Goal: Task Accomplishment & Management: Complete application form

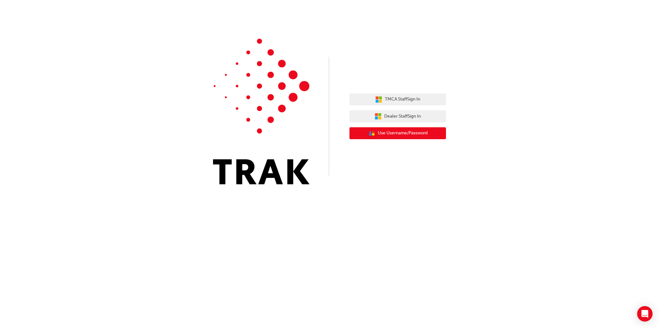
click at [439, 131] on button "User Authentication Icon - Blue Person, Gold Lock Use Username/Password" at bounding box center [398, 133] width 97 height 12
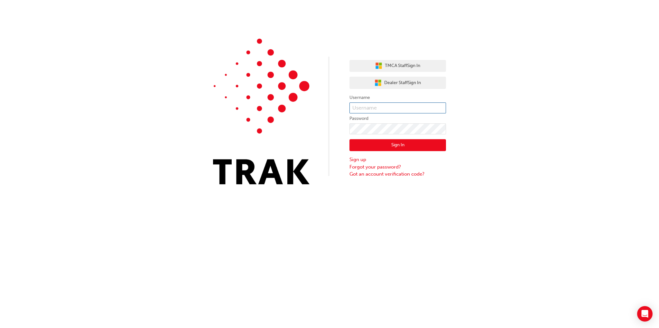
click at [379, 109] on input "text" at bounding box center [398, 107] width 97 height 11
type input "93153515"
click at [422, 142] on button "Sign In" at bounding box center [398, 145] width 97 height 12
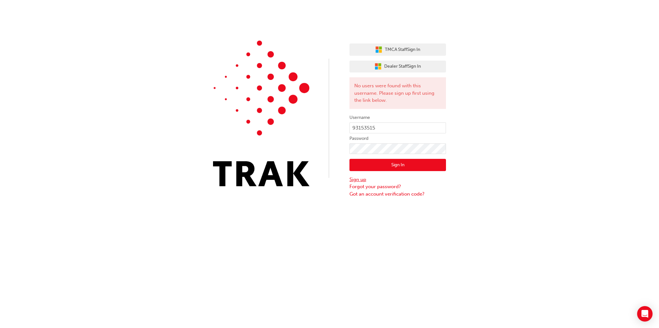
click at [362, 179] on link "Sign up" at bounding box center [398, 179] width 97 height 7
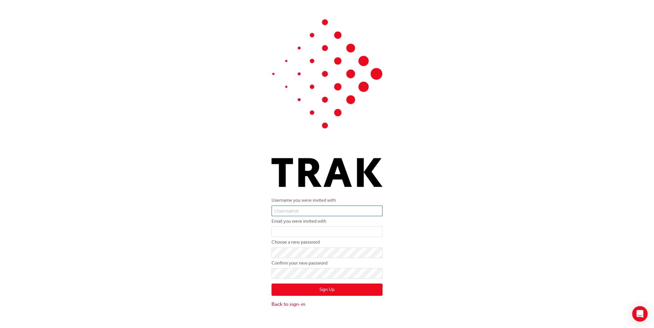
click at [282, 212] on input "text" at bounding box center [327, 210] width 111 height 11
click at [141, 275] on div "Username you were invited with Email you were invited with Choose a new passwor…" at bounding box center [327, 163] width 654 height 298
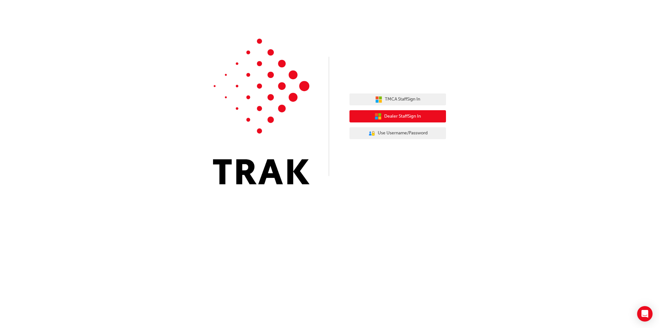
click at [389, 121] on button "Dealer Staff Sign In" at bounding box center [398, 116] width 97 height 12
click at [407, 115] on span "Dealer Staff Sign In" at bounding box center [402, 116] width 37 height 7
